Goal: Task Accomplishment & Management: Manage account settings

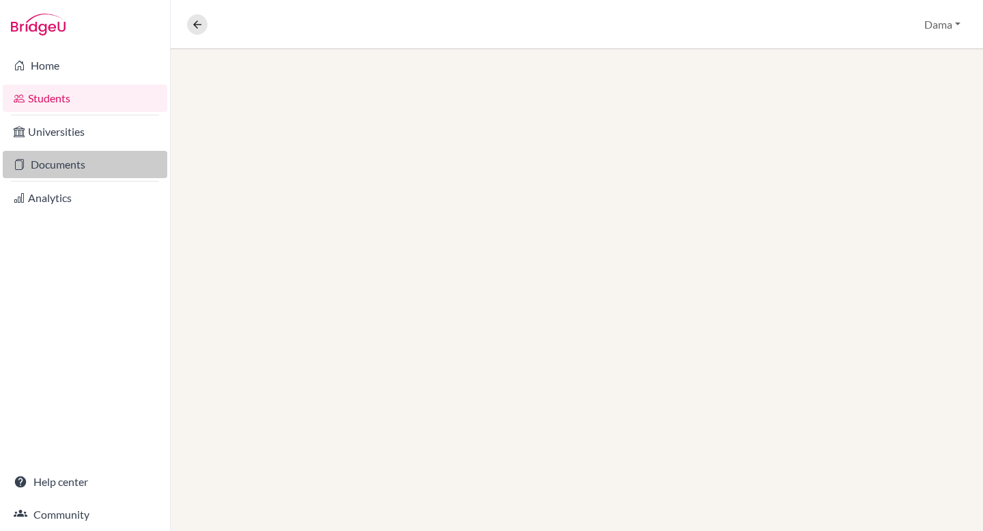
click at [63, 169] on link "Documents" at bounding box center [85, 164] width 165 height 27
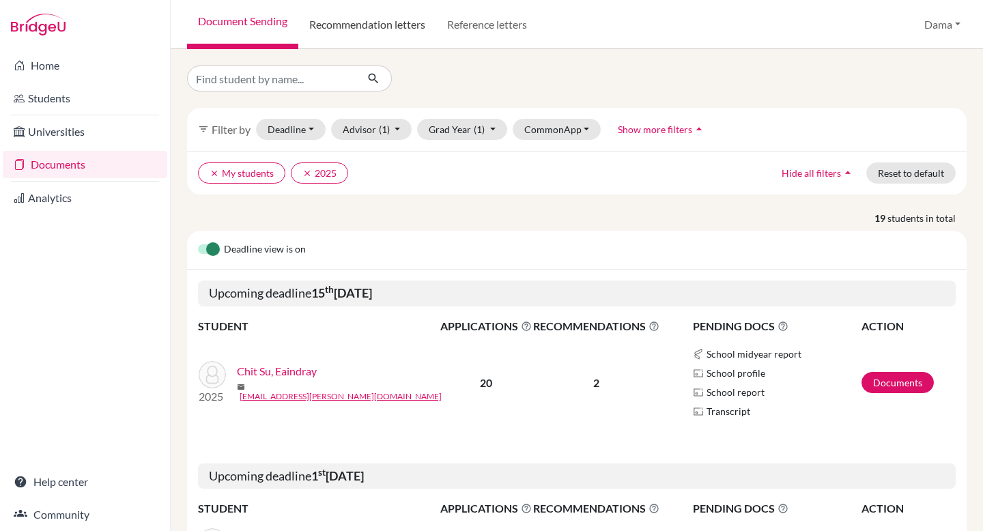
click at [393, 31] on link "Recommendation letters" at bounding box center [367, 24] width 138 height 49
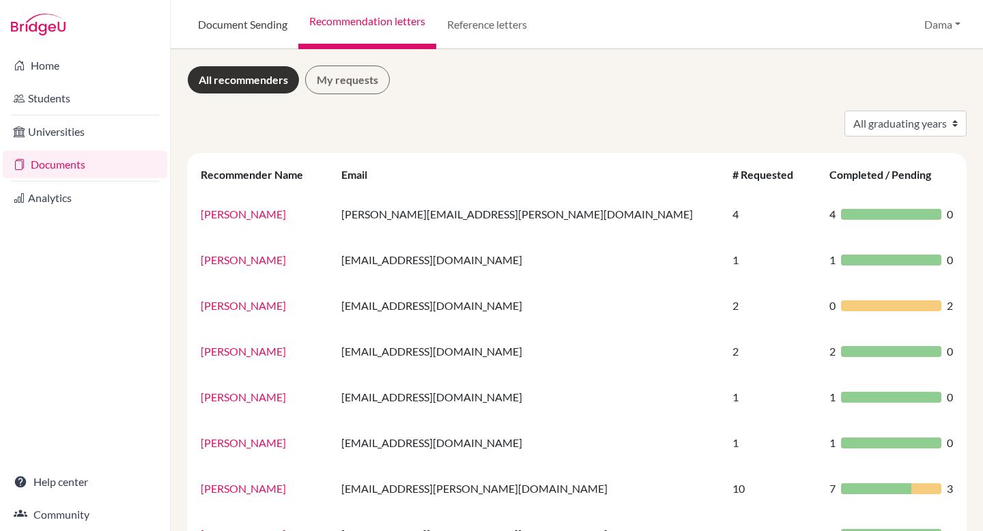
click at [221, 20] on link "Document Sending" at bounding box center [242, 24] width 111 height 49
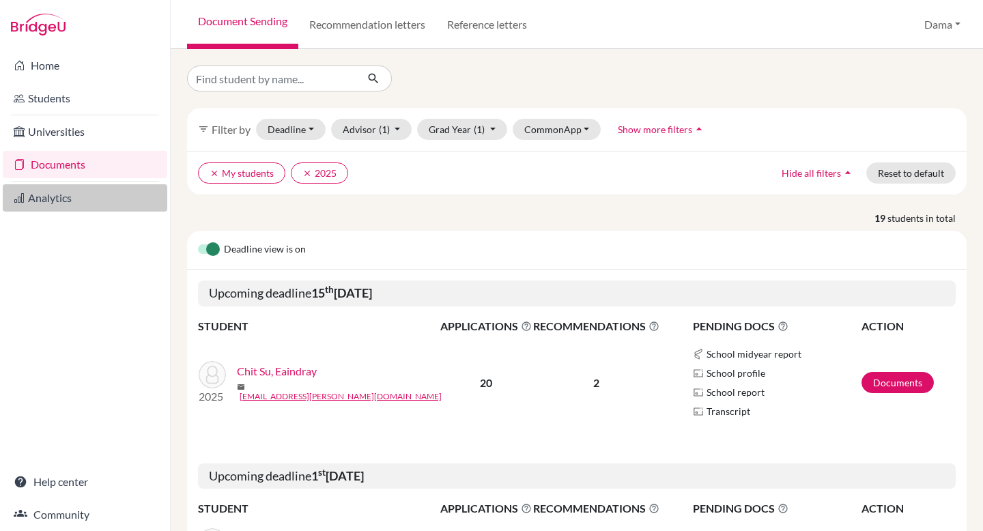
click at [53, 193] on link "Analytics" at bounding box center [85, 197] width 165 height 27
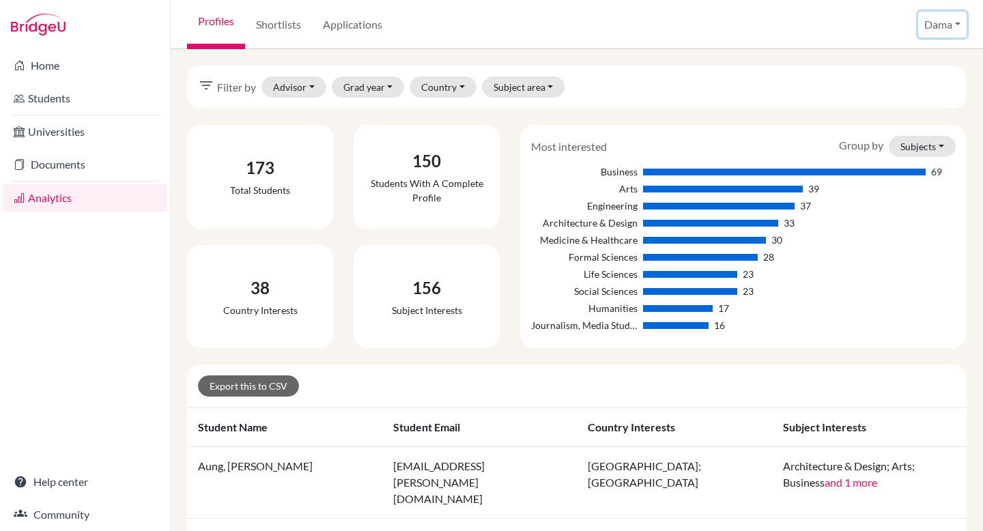
click at [926, 20] on button "Dama" at bounding box center [942, 25] width 48 height 26
click at [892, 77] on link "School Settings" at bounding box center [916, 78] width 108 height 22
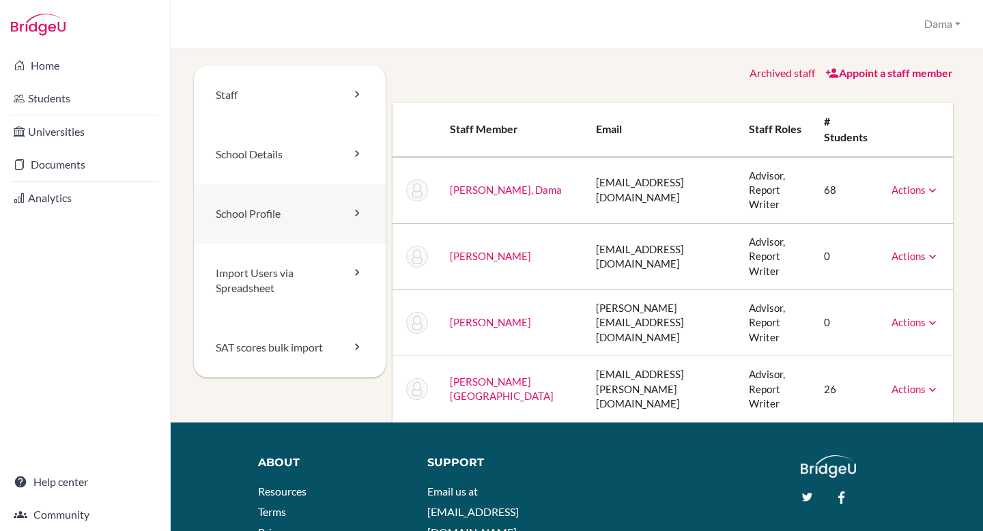
click at [302, 208] on link "School Profile" at bounding box center [290, 213] width 192 height 59
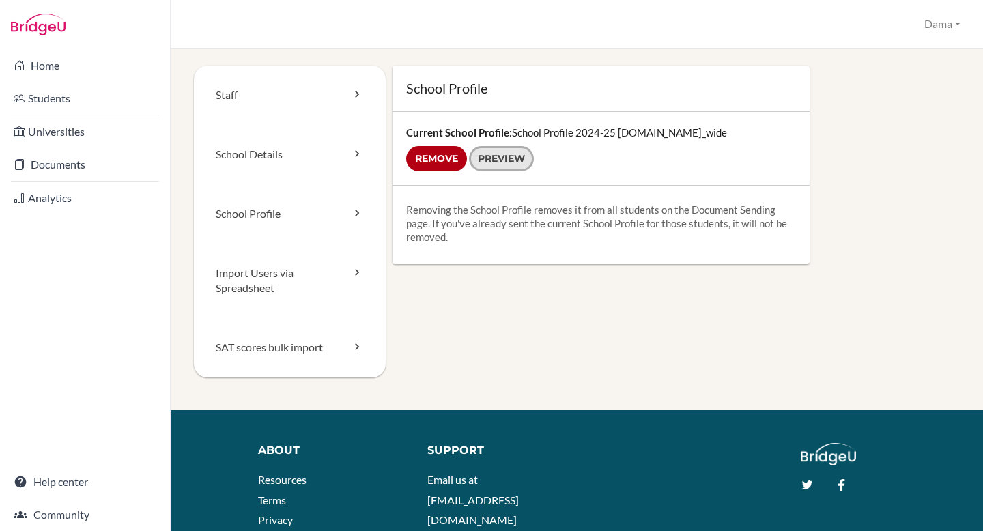
click at [509, 159] on link "Preview" at bounding box center [501, 158] width 65 height 25
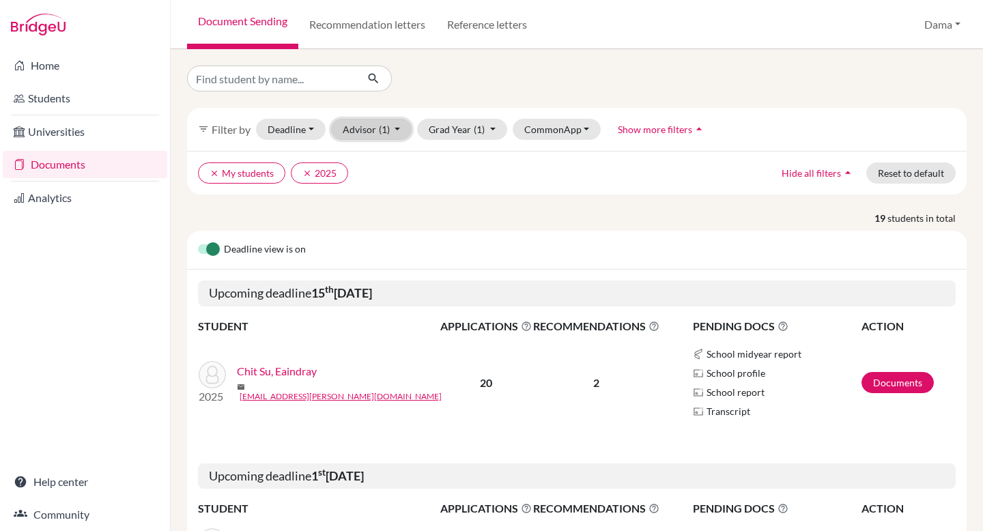
click at [398, 123] on button "Advisor (1)" at bounding box center [371, 129] width 81 height 21
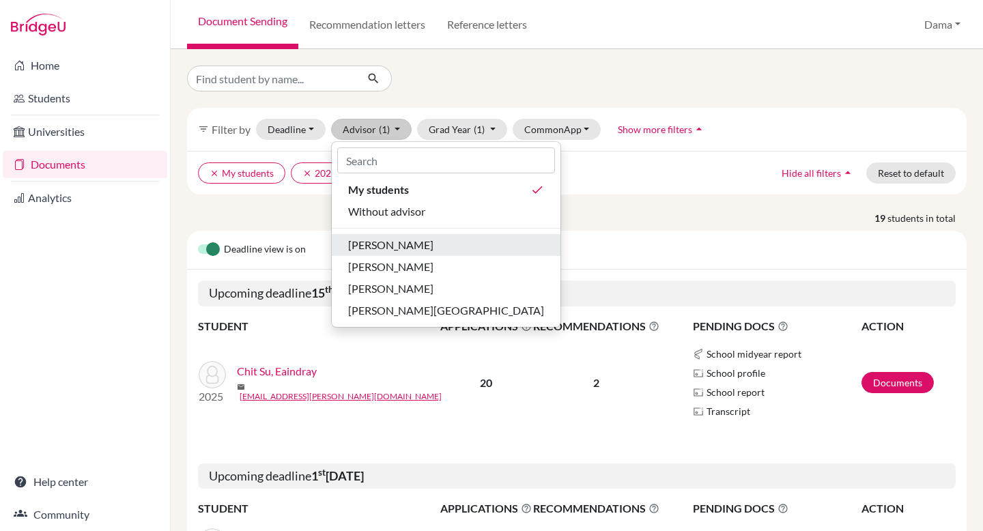
click at [386, 241] on span "[PERSON_NAME]" at bounding box center [390, 245] width 85 height 16
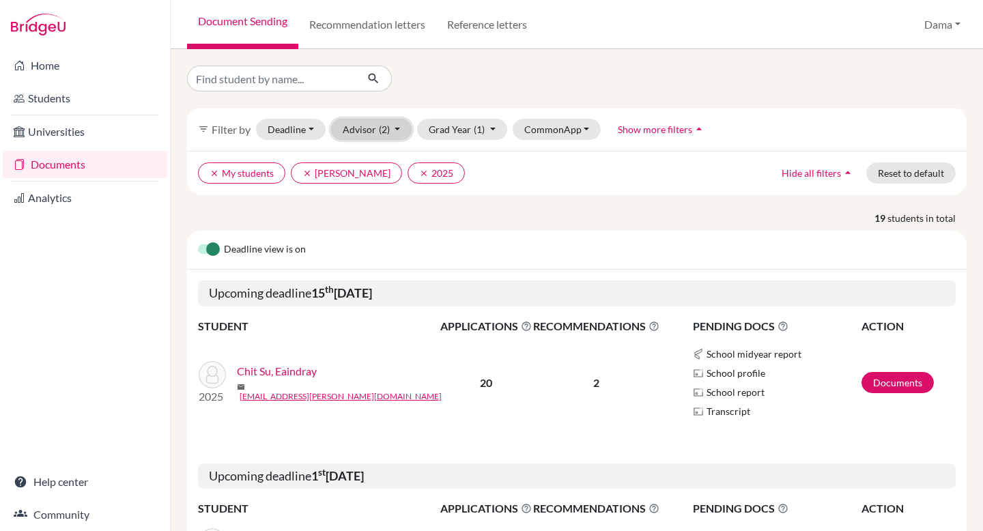
click at [380, 126] on span "(2)" at bounding box center [384, 130] width 11 height 12
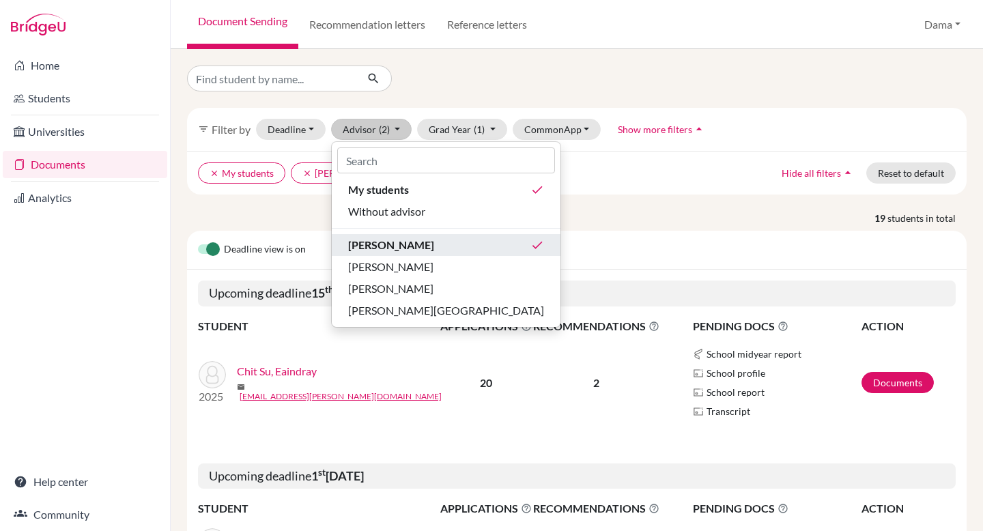
click at [377, 244] on span "[PERSON_NAME]" at bounding box center [391, 245] width 86 height 16
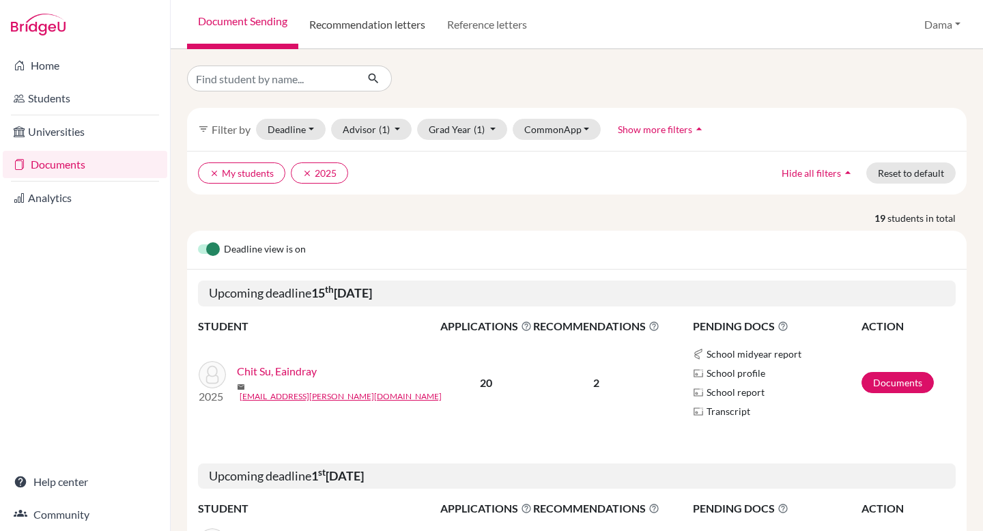
click at [397, 37] on link "Recommendation letters" at bounding box center [367, 24] width 138 height 49
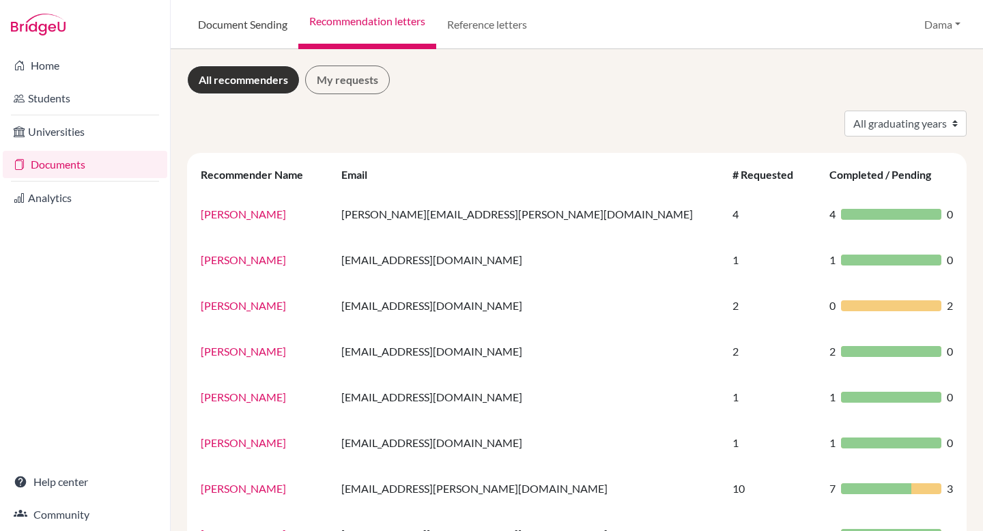
click at [253, 24] on link "Document Sending" at bounding box center [242, 24] width 111 height 49
